Goal: Obtain resource: Download file/media

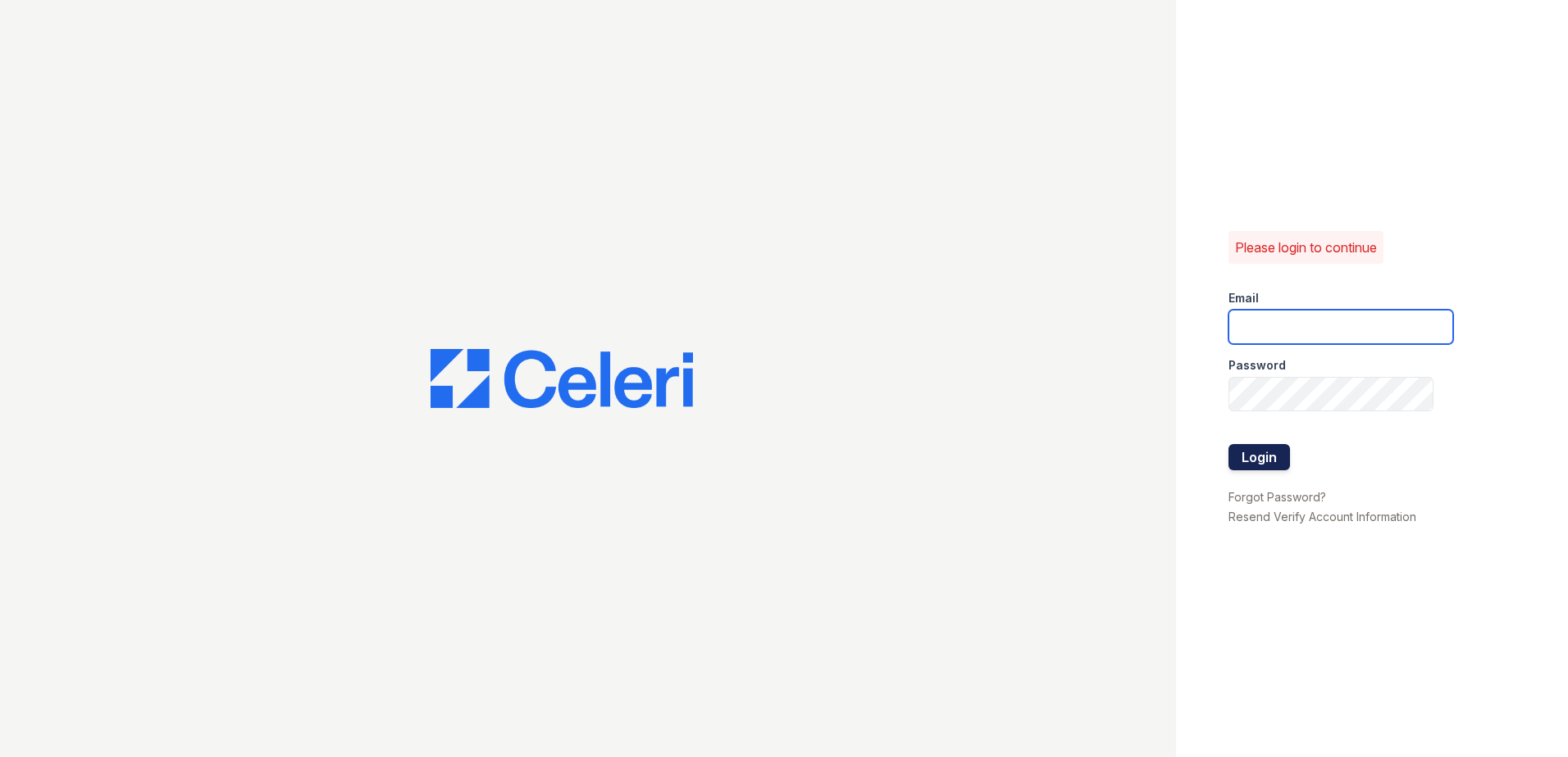
type input "[EMAIL_ADDRESS][DOMAIN_NAME]"
click at [1252, 458] on button "Login" at bounding box center [1259, 458] width 61 height 27
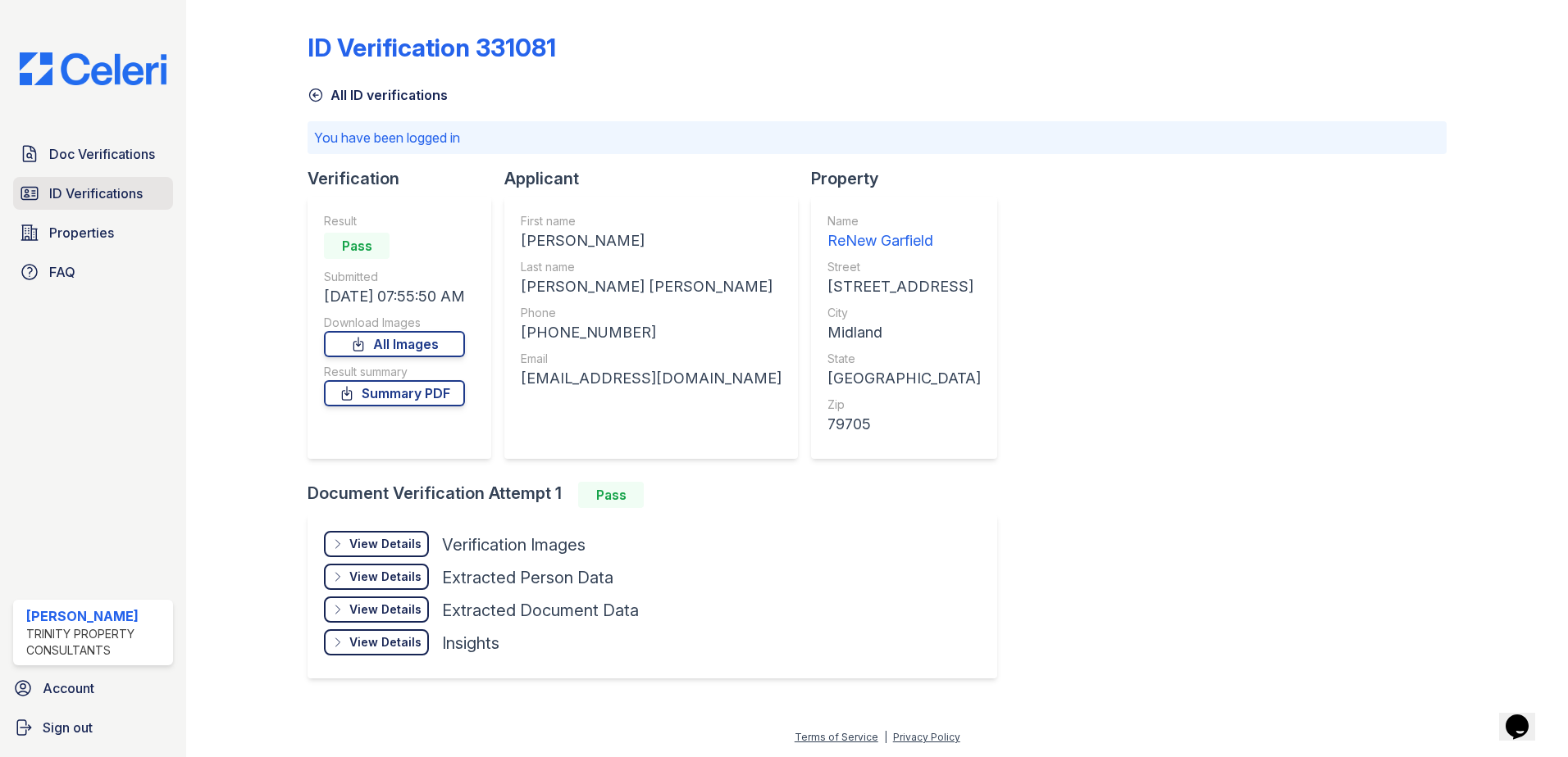
click at [91, 197] on span "ID Verifications" at bounding box center [95, 193] width 93 height 20
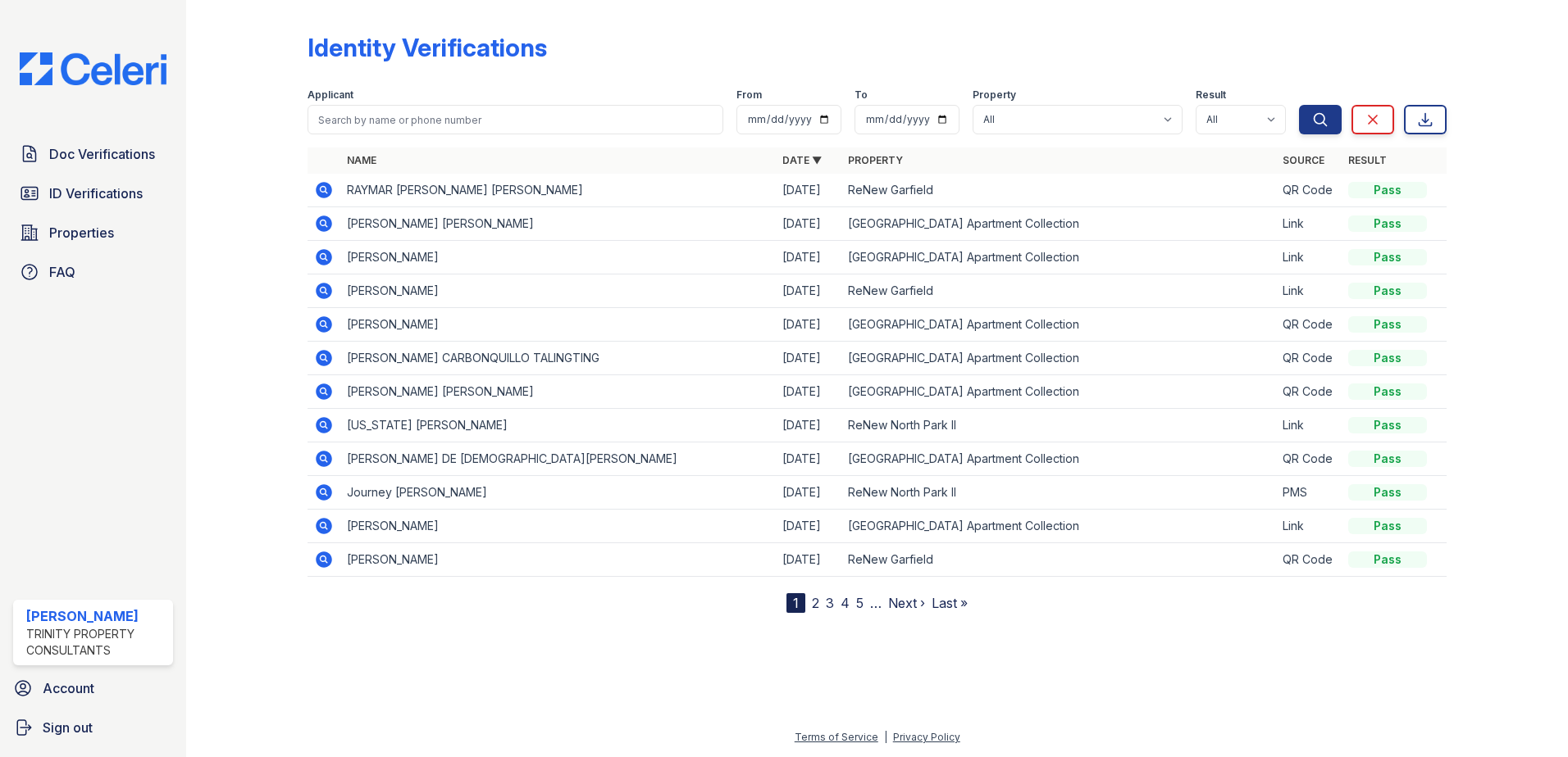
click at [328, 188] on icon at bounding box center [324, 190] width 16 height 16
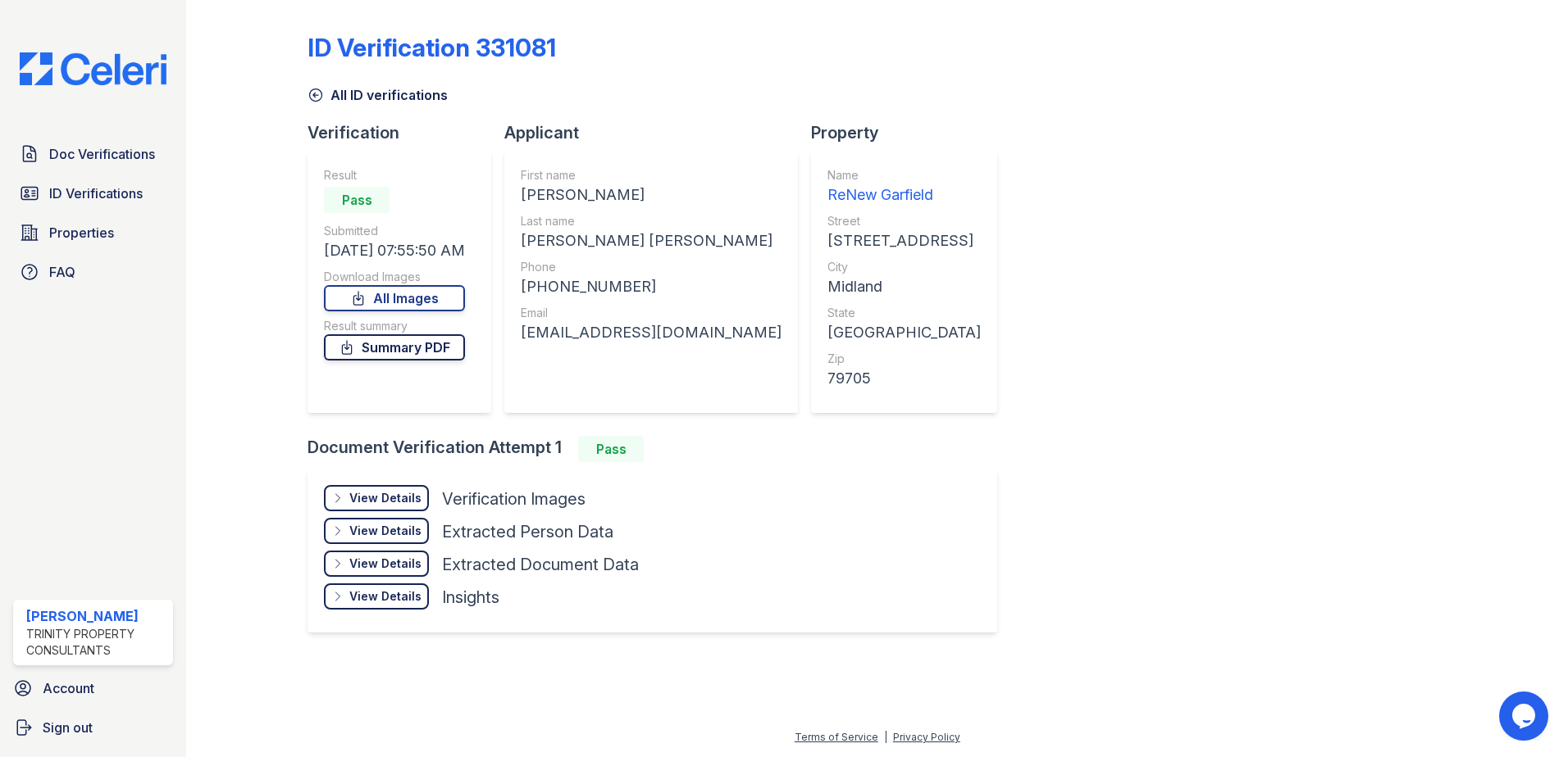
click at [423, 356] on link "Summary PDF" at bounding box center [394, 348] width 141 height 27
click at [1008, 170] on div "ID Verification 331081 All ID verifications Verification Result Pass Submitted …" at bounding box center [876, 331] width 1139 height 650
